Goal: Task Accomplishment & Management: Use online tool/utility

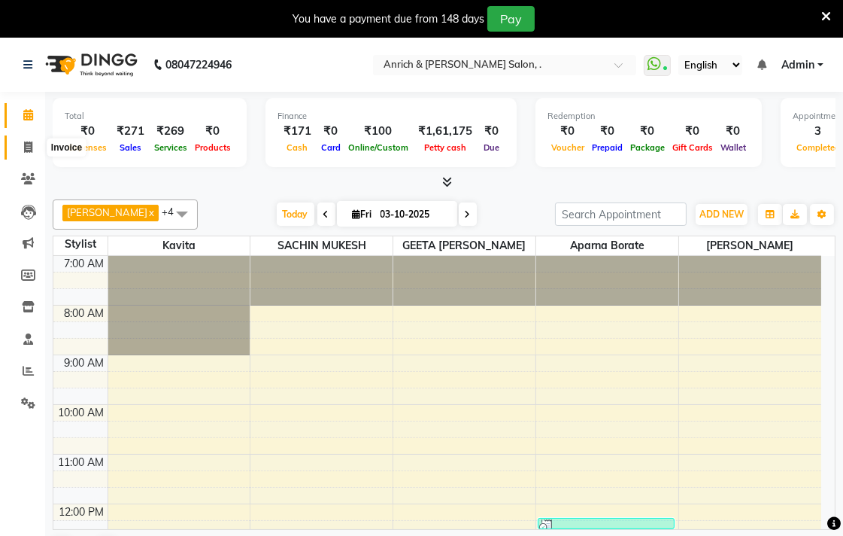
click at [31, 151] on icon at bounding box center [28, 146] width 8 height 11
select select "5924"
select select "service"
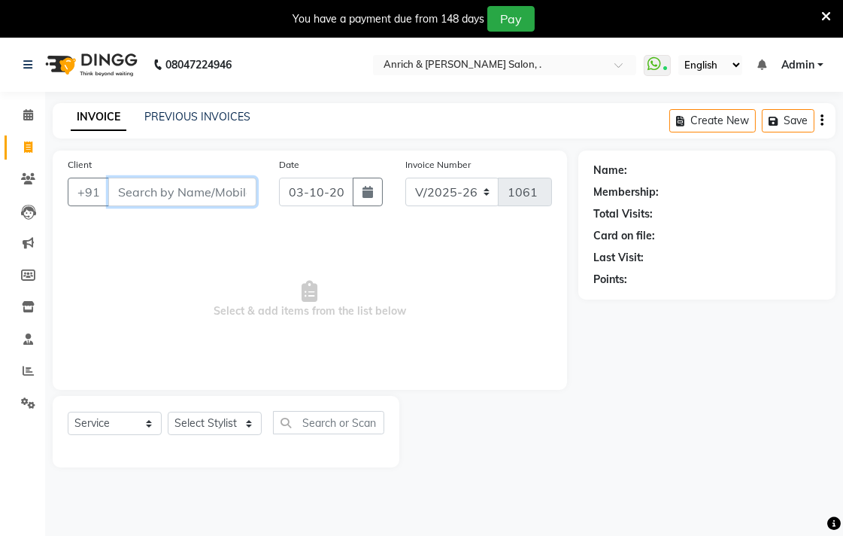
click at [154, 190] on input "Client" at bounding box center [182, 192] width 148 height 29
type input "9322926939"
click at [251, 205] on button "Add Client" at bounding box center [217, 192] width 77 height 29
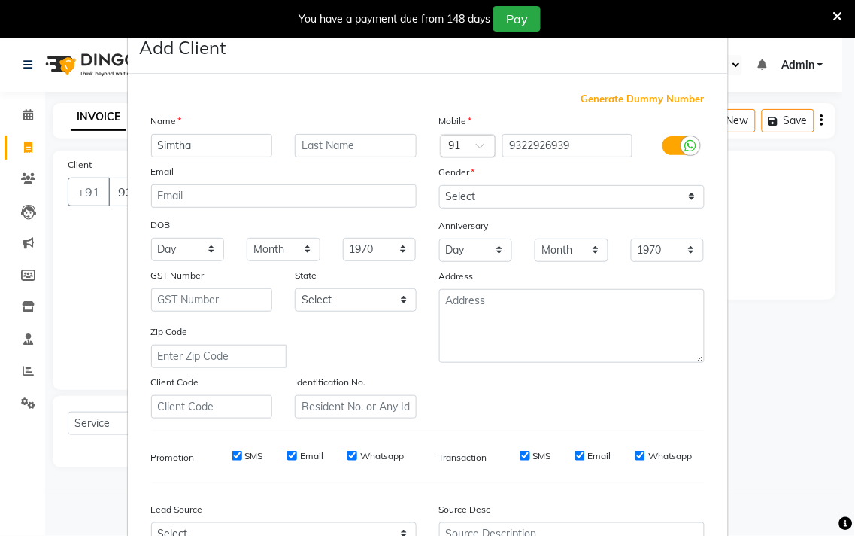
type input "Simtha"
click at [317, 144] on input "text" at bounding box center [356, 145] width 122 height 23
type input "[PERSON_NAME]"
drag, startPoint x: 440, startPoint y: 184, endPoint x: 442, endPoint y: 191, distance: 7.9
click at [442, 190] on div "Mobile Country Code × 91 9322926939 Gender Select [DEMOGRAPHIC_DATA] [DEMOGRAPH…" at bounding box center [572, 265] width 288 height 305
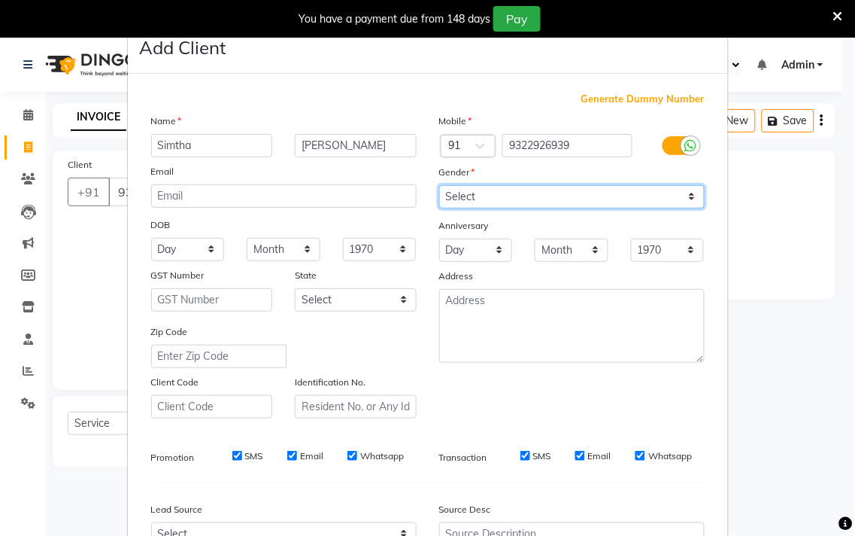
click at [476, 192] on select "Select [DEMOGRAPHIC_DATA] [DEMOGRAPHIC_DATA] Other Prefer Not To Say" at bounding box center [572, 196] width 266 height 23
select select "[DEMOGRAPHIC_DATA]"
click at [439, 185] on select "Select [DEMOGRAPHIC_DATA] [DEMOGRAPHIC_DATA] Other Prefer Not To Say" at bounding box center [572, 196] width 266 height 23
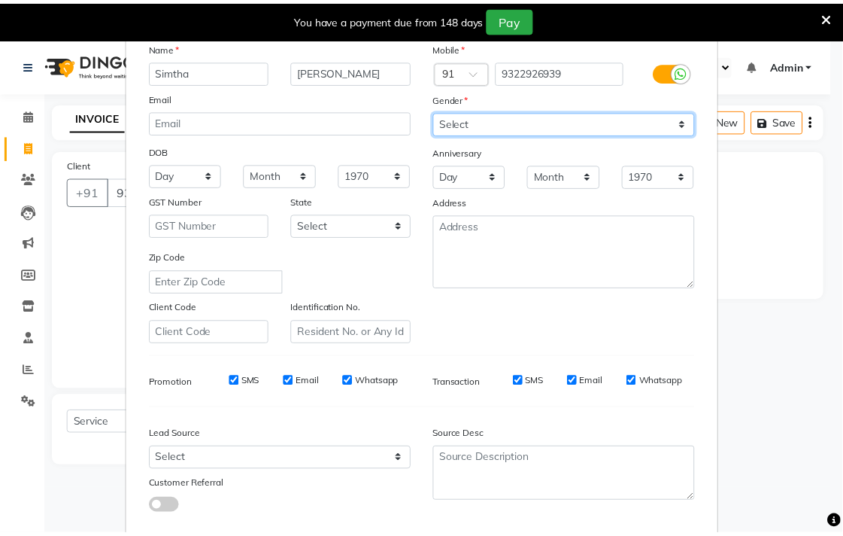
scroll to position [159, 0]
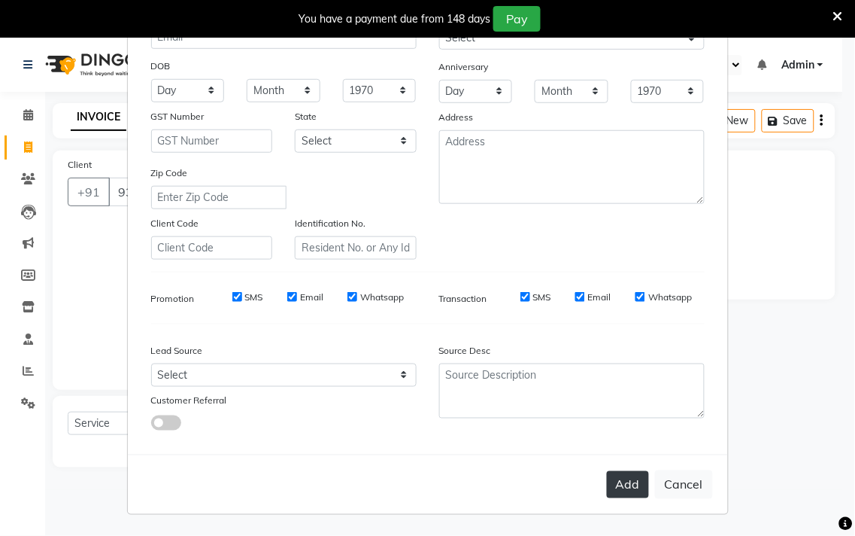
click at [624, 486] on button "Add" at bounding box center [628, 484] width 42 height 27
select select
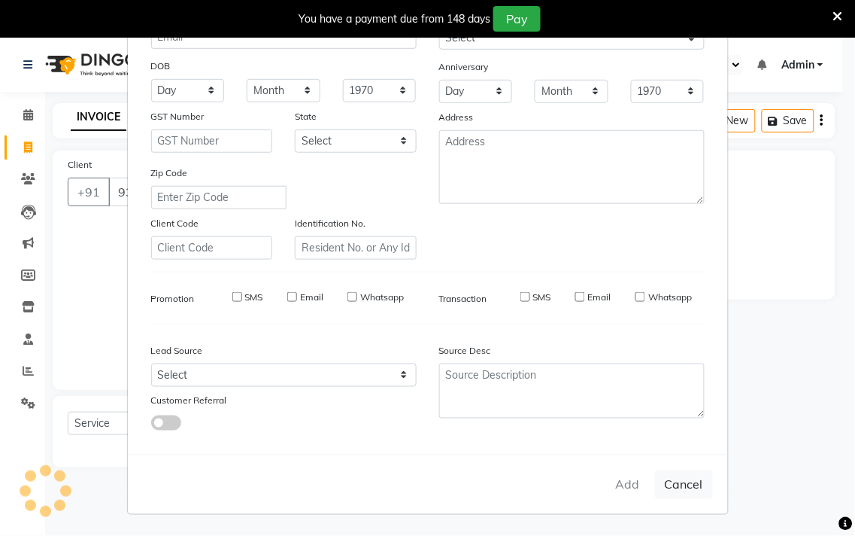
select select
checkbox input "false"
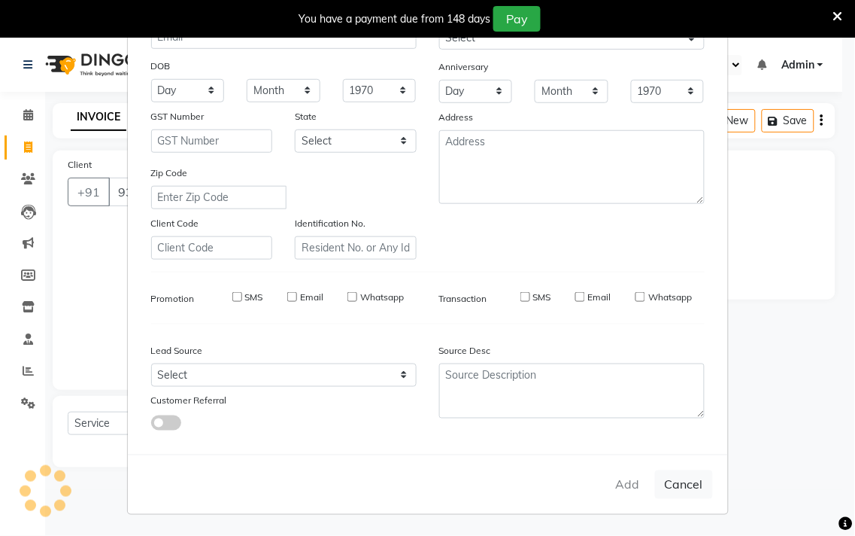
checkbox input "false"
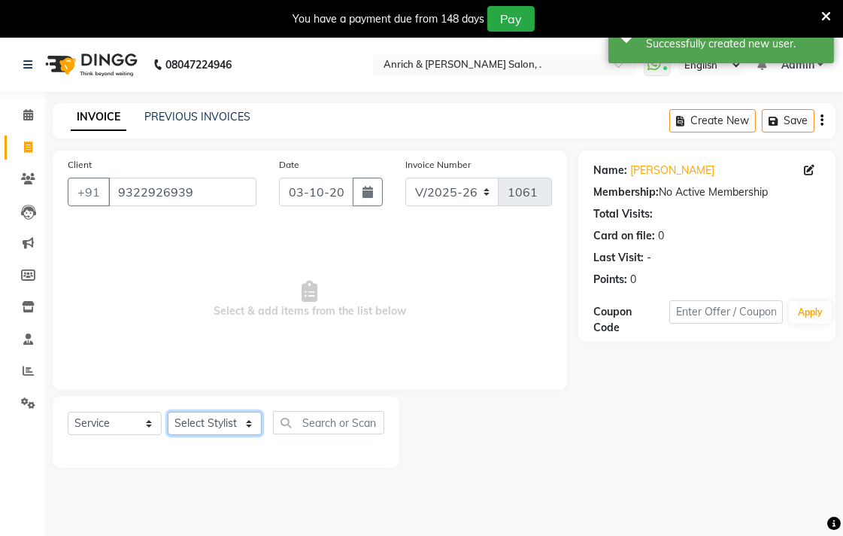
click at [243, 424] on select "Select Stylist [PERSON_NAME] Aparna borate GEETA [PERSON_NAME] [PERSON_NAME] SA…" at bounding box center [215, 422] width 94 height 23
select select "88950"
click at [168, 412] on select "Select Stylist [PERSON_NAME] Aparna borate GEETA [PERSON_NAME] [PERSON_NAME] SA…" at bounding box center [215, 422] width 94 height 23
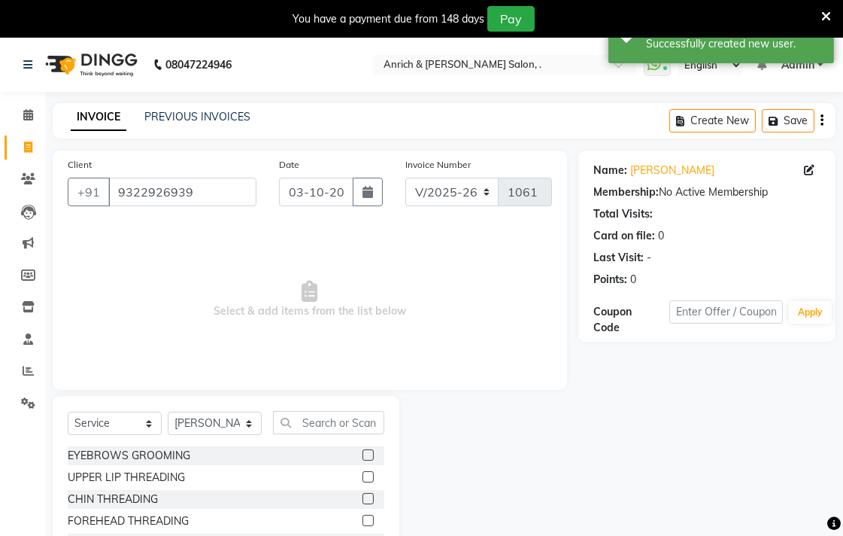
click at [363, 455] on label at bounding box center [368, 454] width 11 height 11
click at [363, 455] on input "checkbox" at bounding box center [368, 456] width 10 height 10
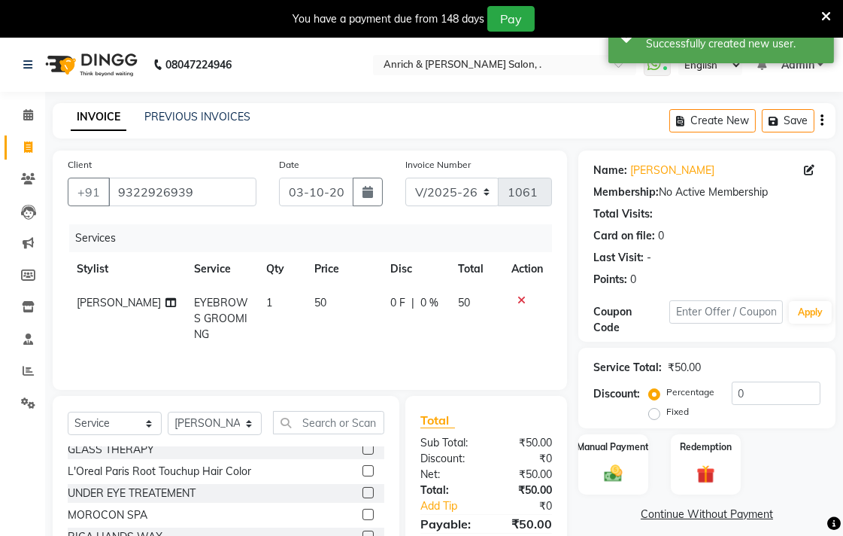
checkbox input "false"
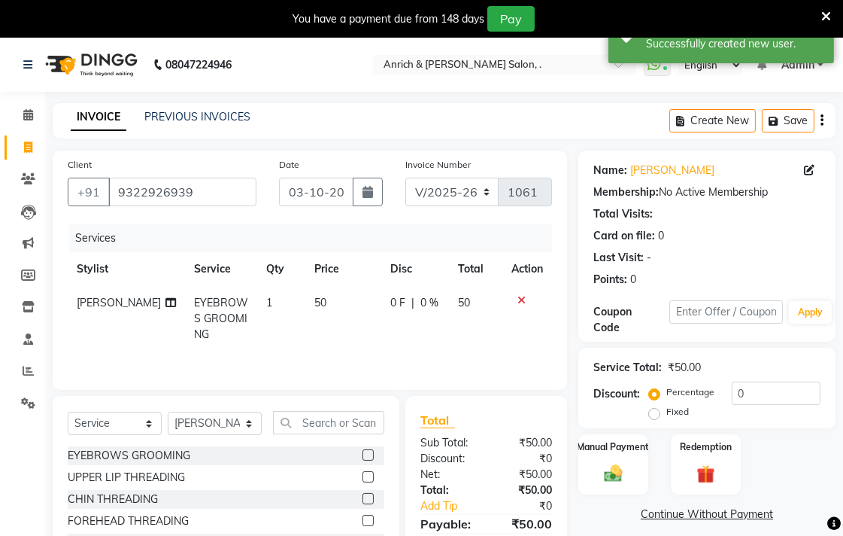
click at [363, 522] on label at bounding box center [368, 520] width 11 height 11
click at [363, 522] on input "checkbox" at bounding box center [368, 521] width 10 height 10
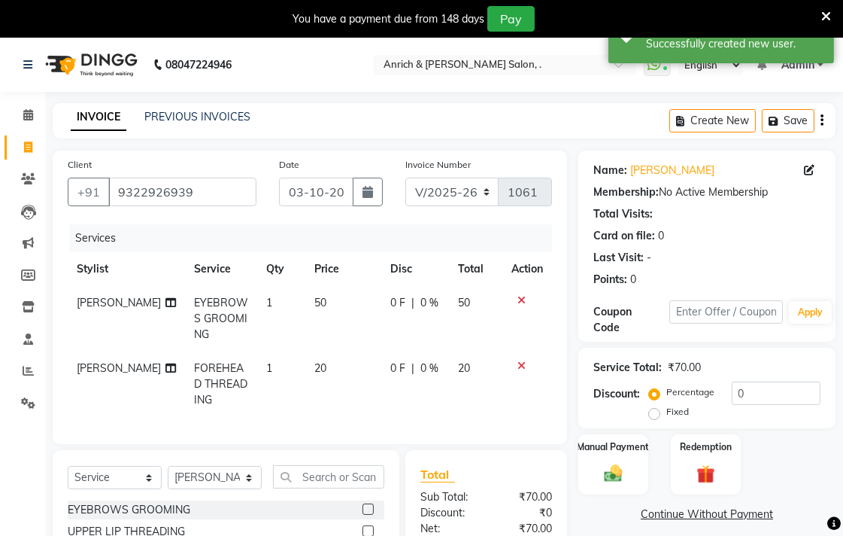
checkbox input "false"
click at [618, 467] on img at bounding box center [613, 473] width 31 height 22
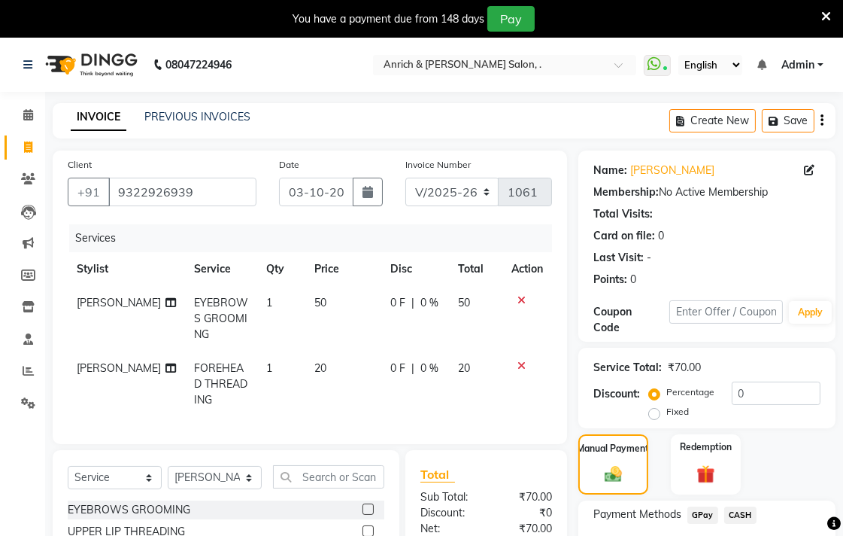
click at [733, 508] on span "CASH" at bounding box center [740, 514] width 32 height 17
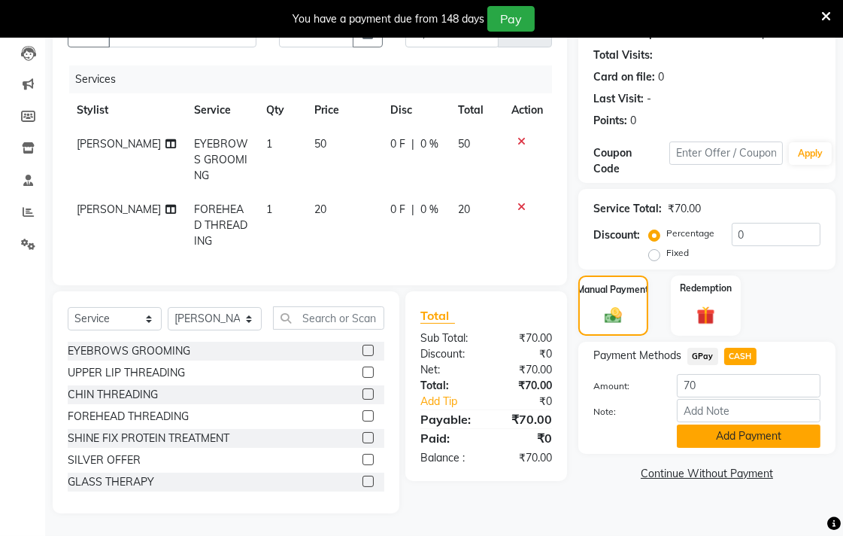
click at [735, 430] on button "Add Payment" at bounding box center [749, 435] width 144 height 23
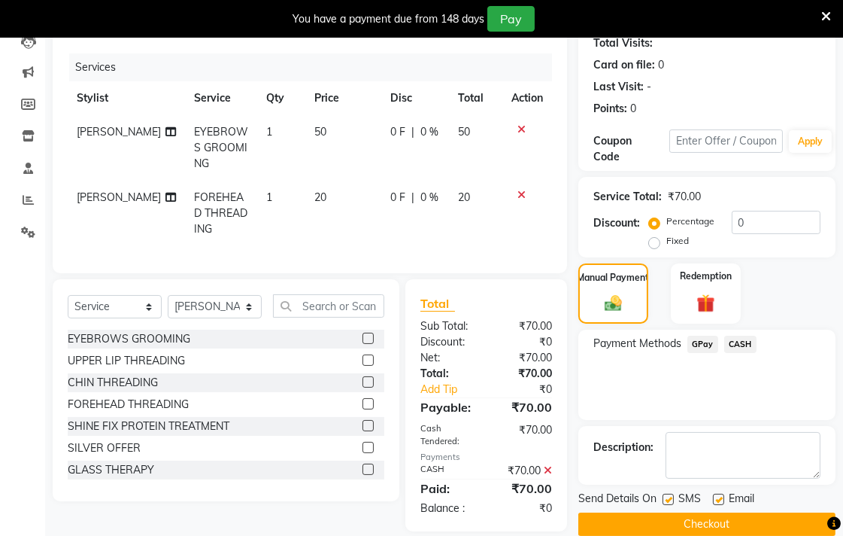
click at [740, 521] on button "Checkout" at bounding box center [706, 523] width 257 height 23
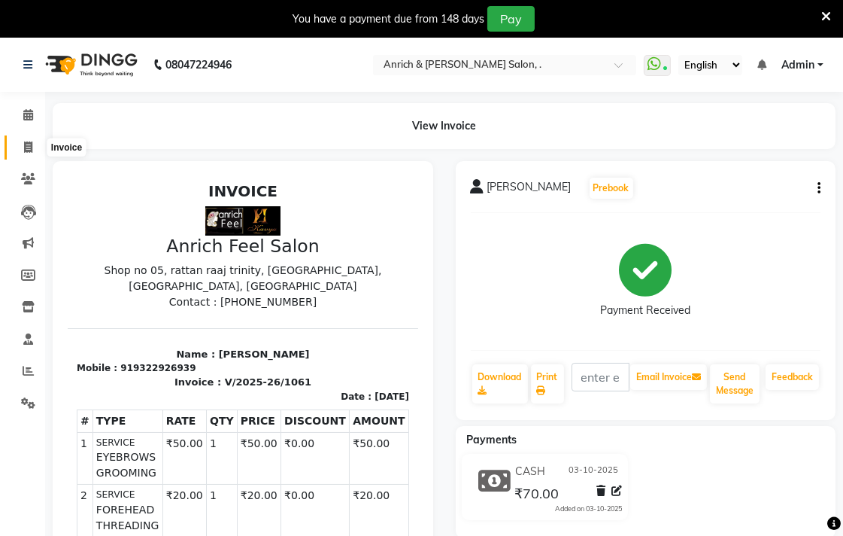
click at [26, 152] on icon at bounding box center [28, 146] width 8 height 11
select select "5924"
select select "service"
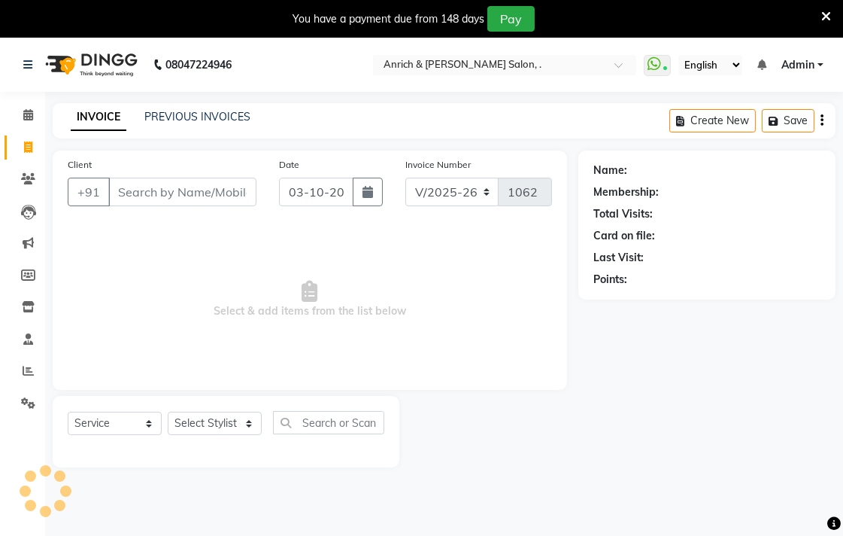
scroll to position [38, 0]
